Goal: Information Seeking & Learning: Find specific fact

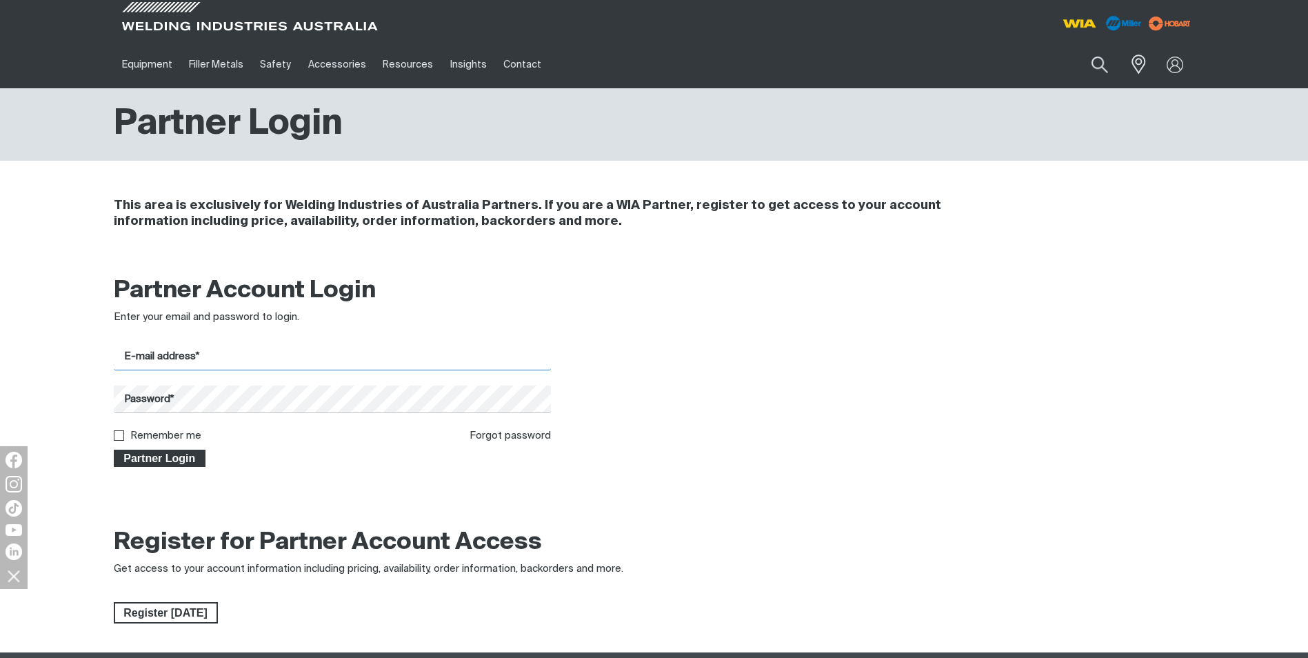
type input "[PERSON_NAME][EMAIL_ADDRESS][DOMAIN_NAME]"
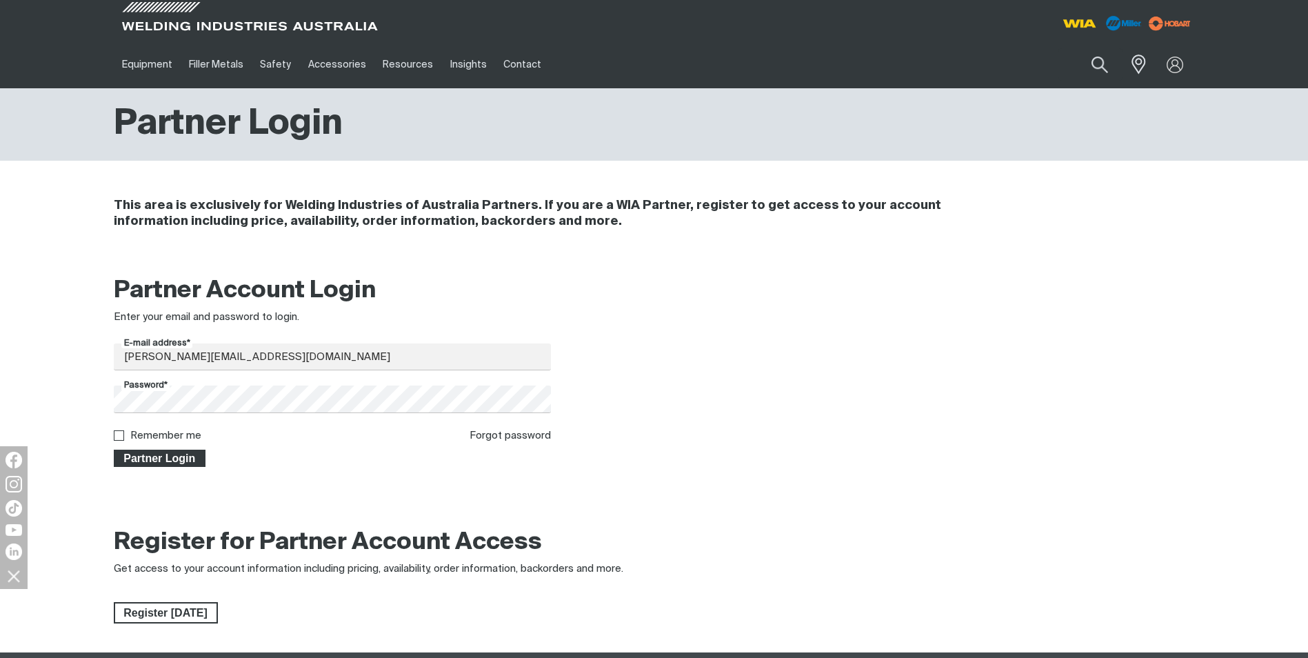
click at [155, 461] on span "Partner Login" at bounding box center [160, 459] width 90 height 18
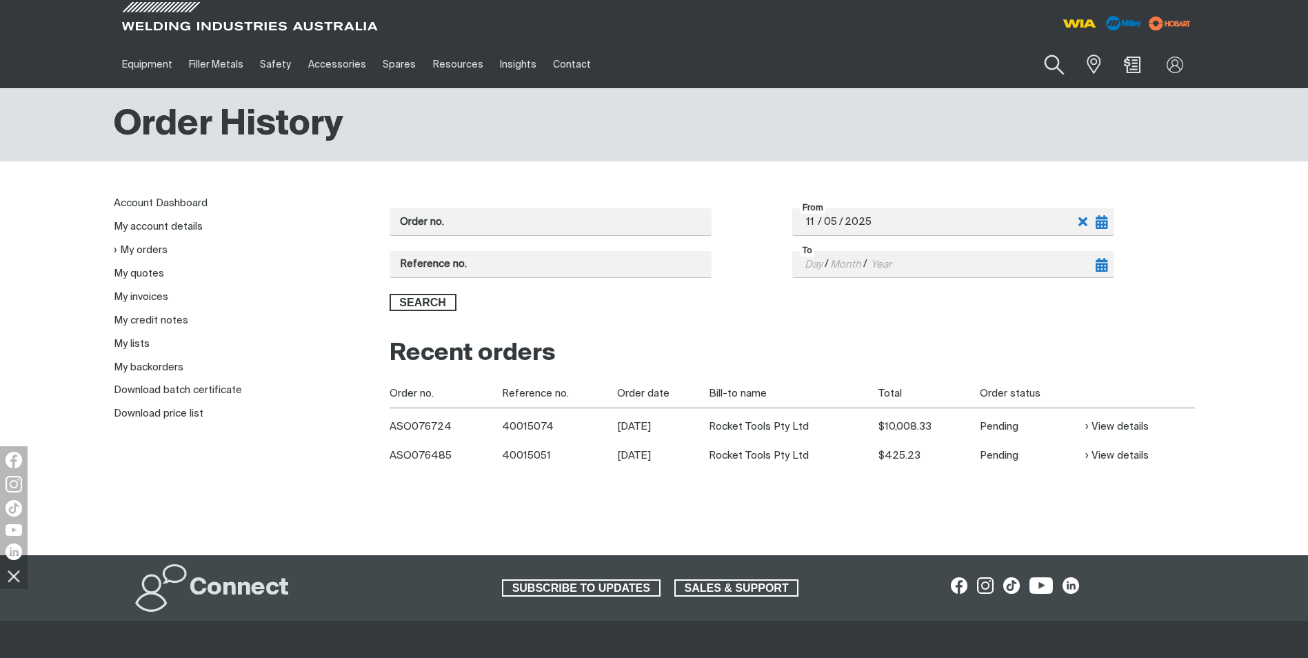
click at [1048, 62] on button "Search products" at bounding box center [1055, 65] width 56 height 39
click at [922, 61] on input "Search" at bounding box center [971, 64] width 212 height 31
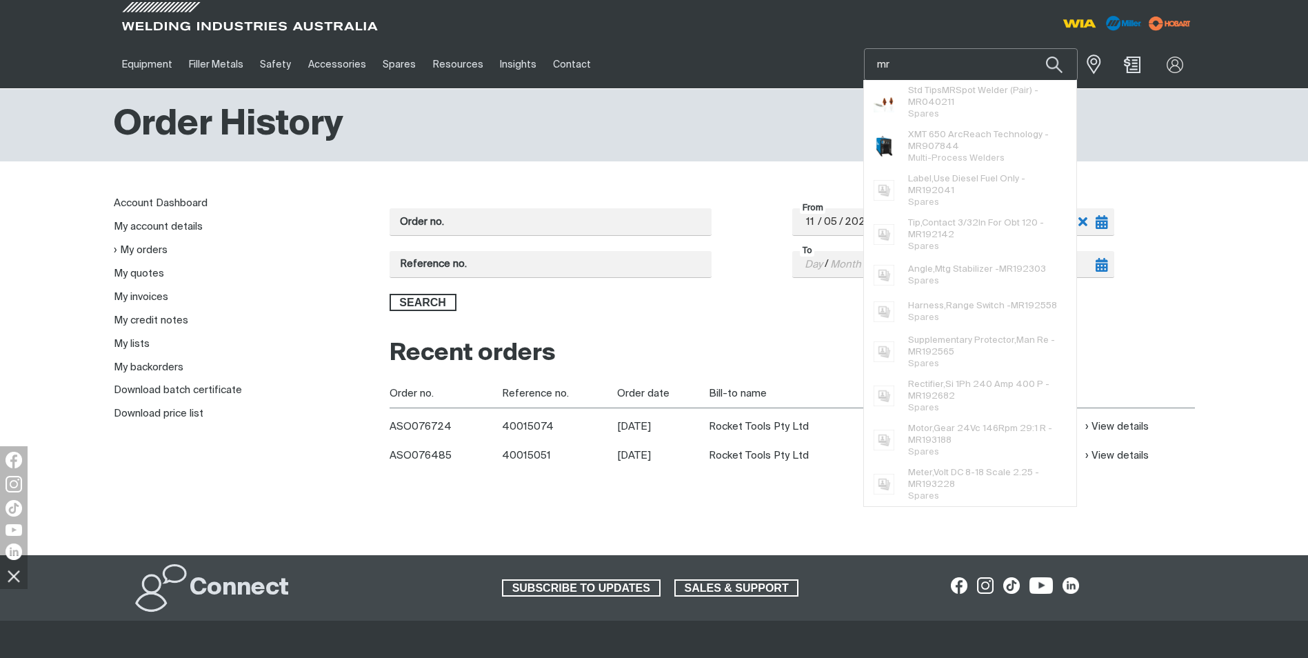
paste input "168829"
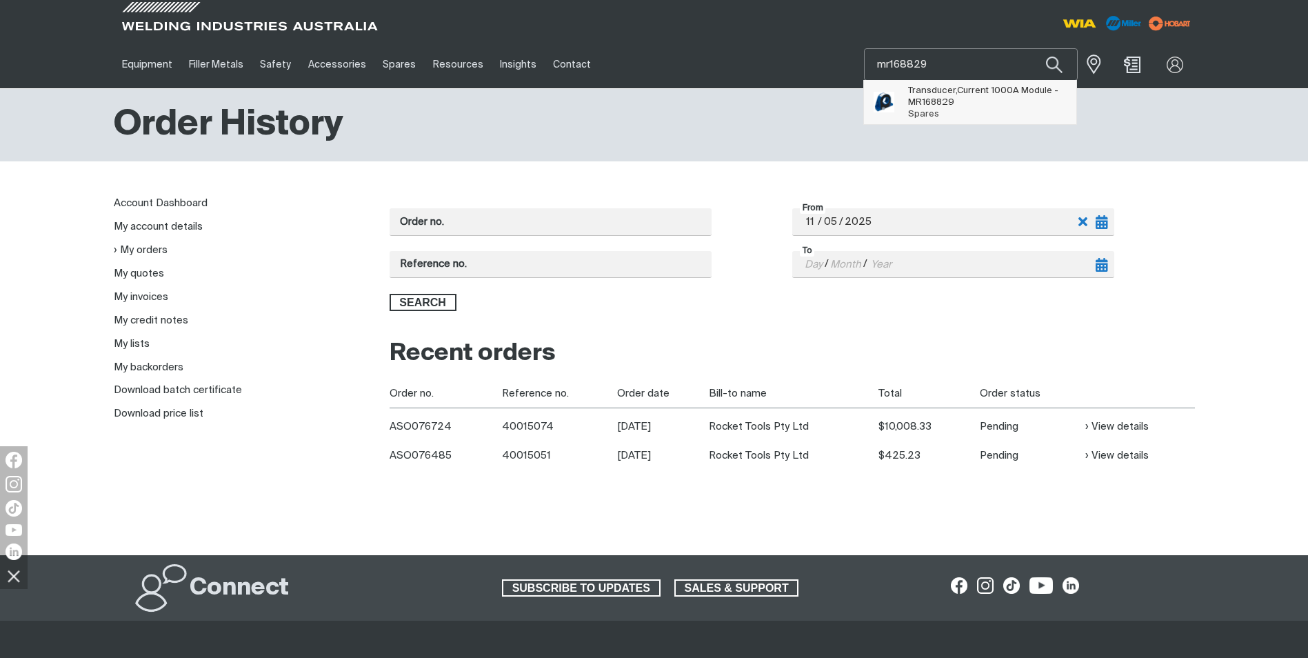
type input "mr168829"
click at [964, 106] on span "Transducer,Current 1000A Module - MR168829" at bounding box center [987, 96] width 158 height 23
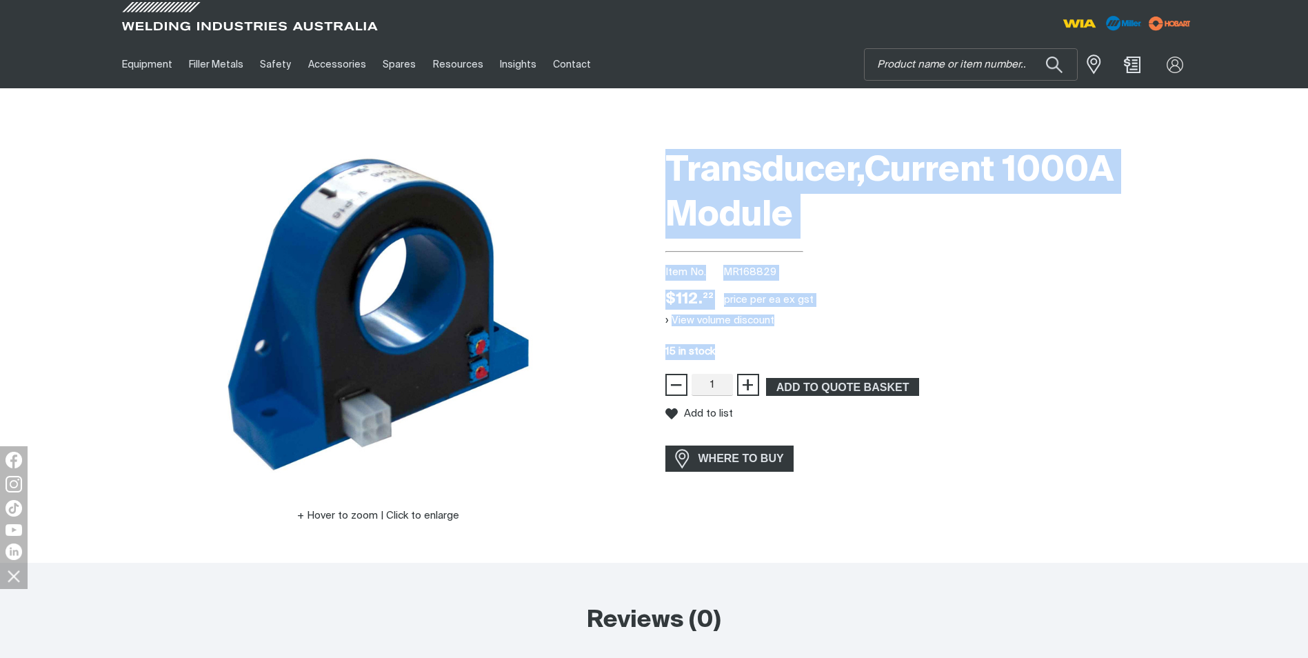
drag, startPoint x: 717, startPoint y: 350, endPoint x: 640, endPoint y: 346, distance: 77.4
click at [640, 346] on div "Hover to zoom | Click to enlarge Transducer,Current 1000A Module Item No. MR168…" at bounding box center [655, 352] width 1104 height 421
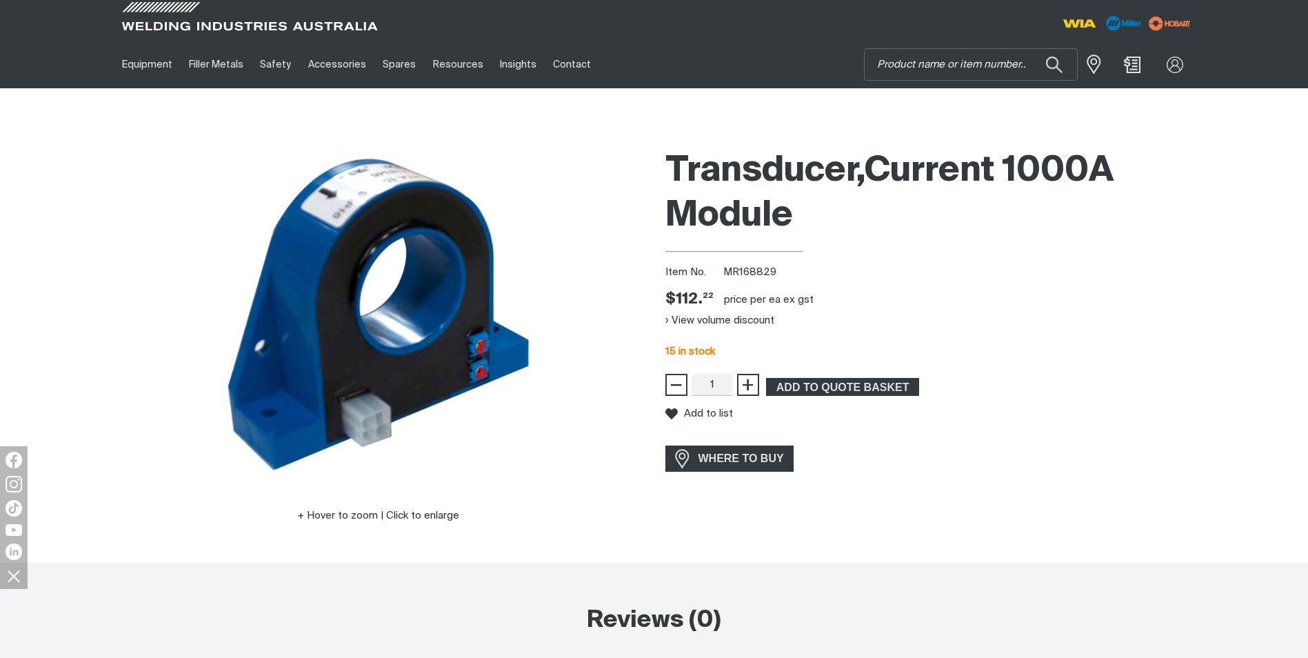
drag, startPoint x: 959, startPoint y: 511, endPoint x: 828, endPoint y: 499, distance: 131.6
click at [958, 511] on div "Transducer,Current 1000A Module Item No. MR168829 Price $112.22 $112. 22 price …" at bounding box center [931, 352] width 530 height 421
